Goal: Task Accomplishment & Management: Complete application form

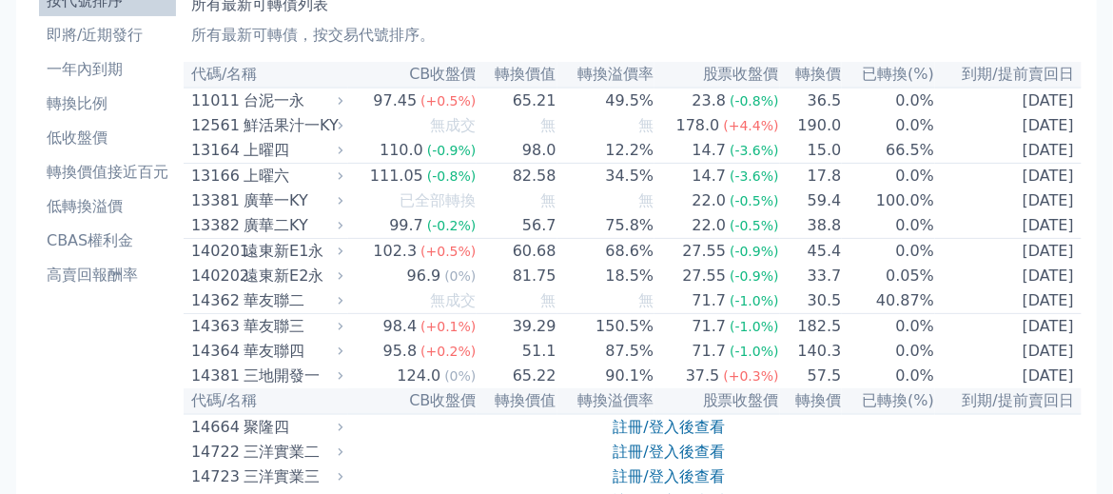
scroll to position [345, 0]
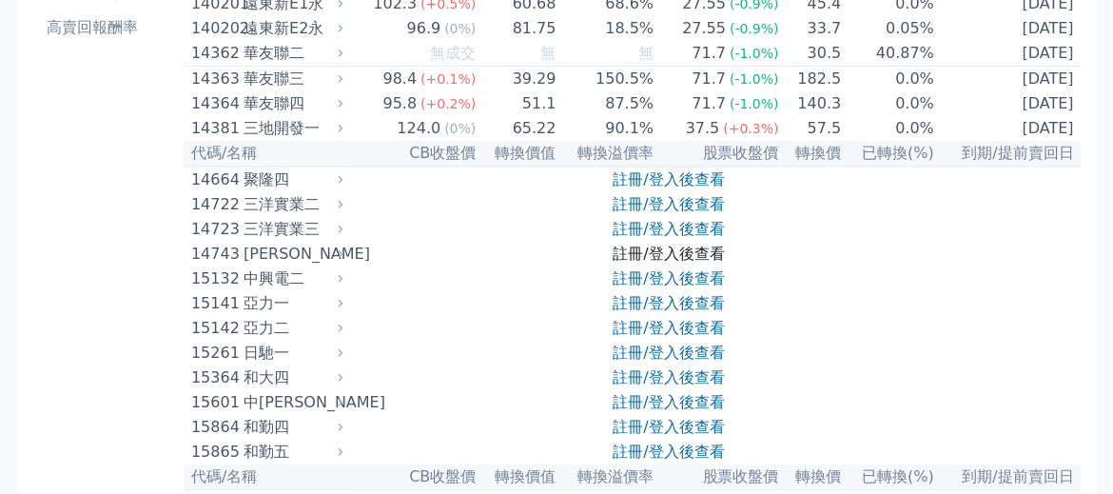
click at [688, 263] on link "註冊/登入後查看" at bounding box center [669, 253] width 111 height 18
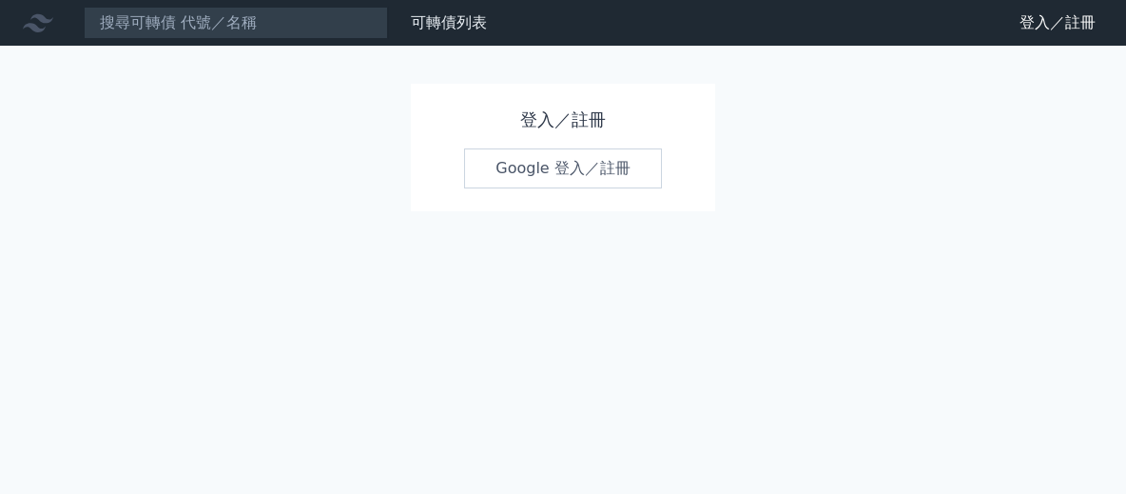
click at [487, 166] on link "Google 登入／註冊" at bounding box center [563, 168] width 198 height 40
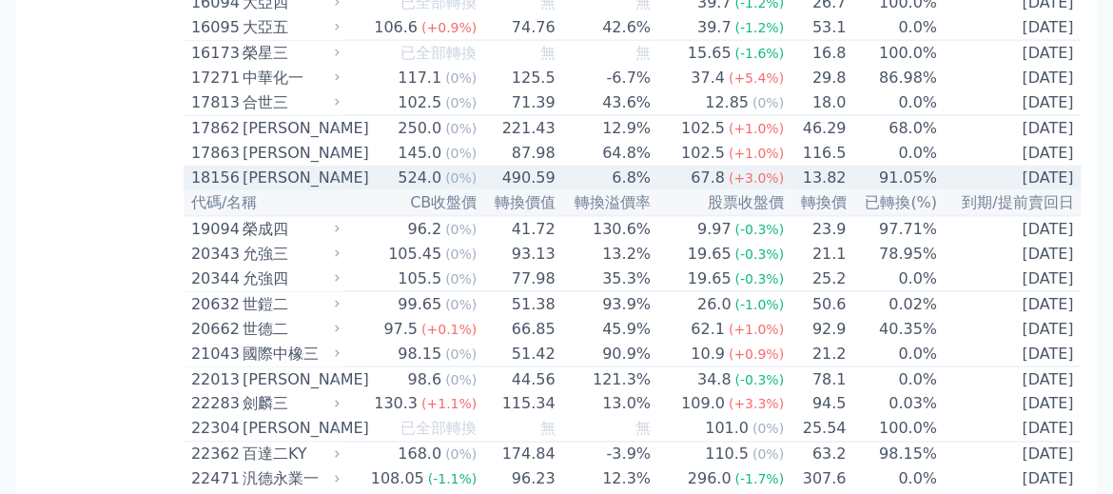
scroll to position [950, 0]
